Goal: Task Accomplishment & Management: Manage account settings

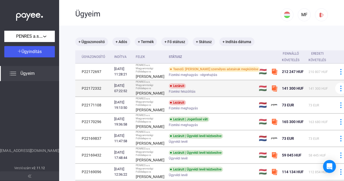
click at [212, 92] on td "Lezárult Fizetési felszólítás" at bounding box center [212, 88] width 90 height 16
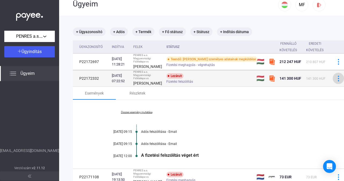
scroll to position [10, 4]
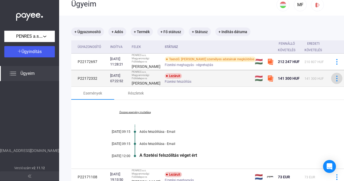
click at [335, 81] on img at bounding box center [338, 79] width 6 height 6
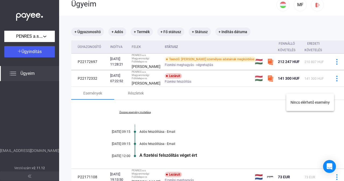
click at [216, 94] on div at bounding box center [172, 90] width 344 height 181
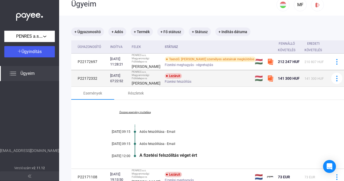
click at [178, 85] on span "Fizetési felszólítás" at bounding box center [178, 81] width 27 height 6
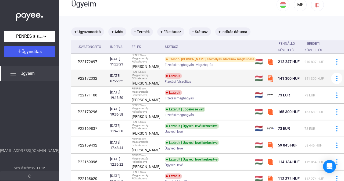
click at [145, 85] on strong "[PERSON_NAME]" at bounding box center [146, 83] width 29 height 4
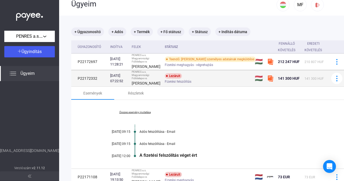
click at [141, 79] on div "PENRES a.s. Magyarországi Fióktelepe vs" at bounding box center [146, 75] width 29 height 10
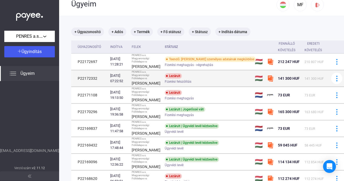
click at [149, 79] on div "PENRES a.s. Magyarországi Fióktelepe vs" at bounding box center [146, 75] width 29 height 10
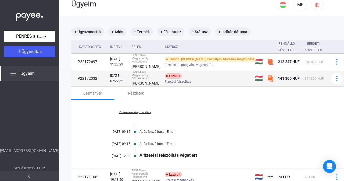
scroll to position [133, 4]
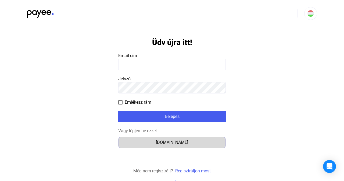
click at [160, 142] on div "[DOMAIN_NAME]" at bounding box center [172, 142] width 104 height 6
